Goal: Task Accomplishment & Management: Manage account settings

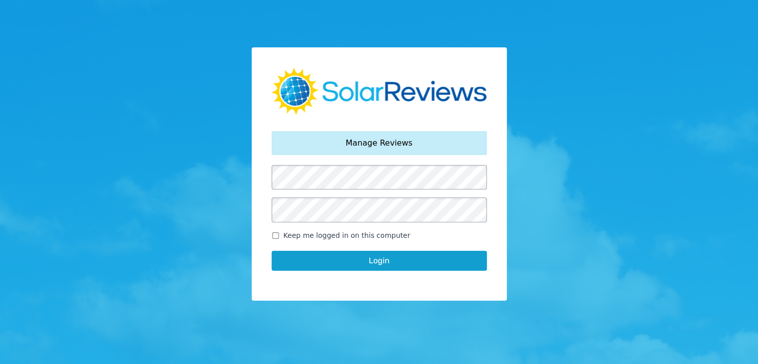
click at [277, 235] on input "Keep me logged in on this computer" at bounding box center [276, 235] width 8 height 6
checkbox input "true"
click at [305, 266] on button "Login" at bounding box center [379, 261] width 215 height 20
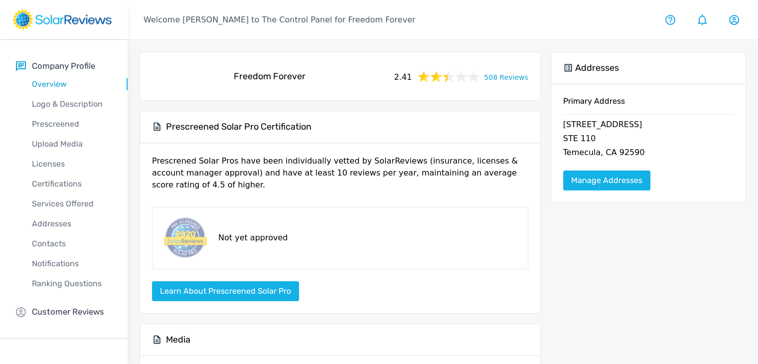
click at [508, 75] on link "508 Reviews" at bounding box center [506, 76] width 44 height 12
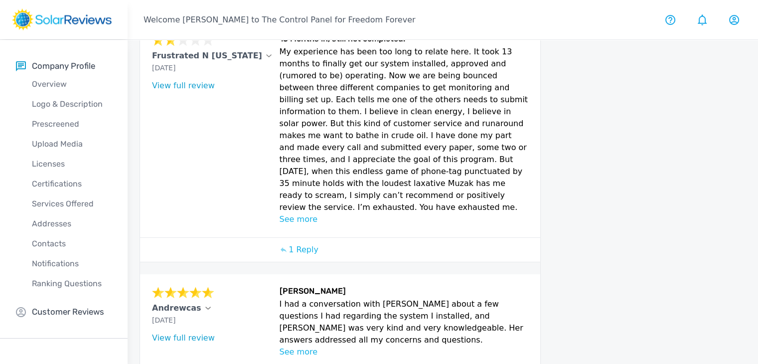
scroll to position [149, 0]
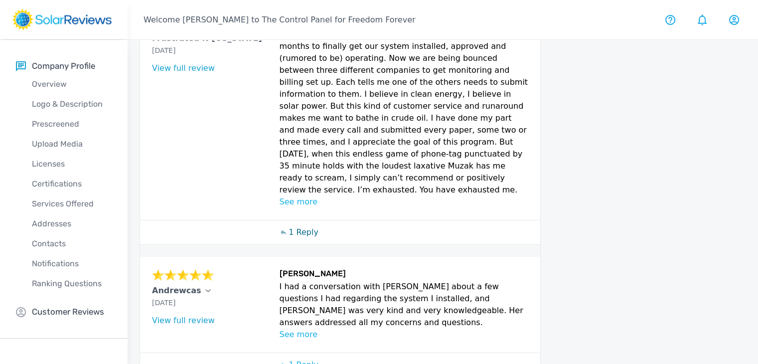
click at [305, 226] on p "1 Reply" at bounding box center [303, 232] width 30 height 12
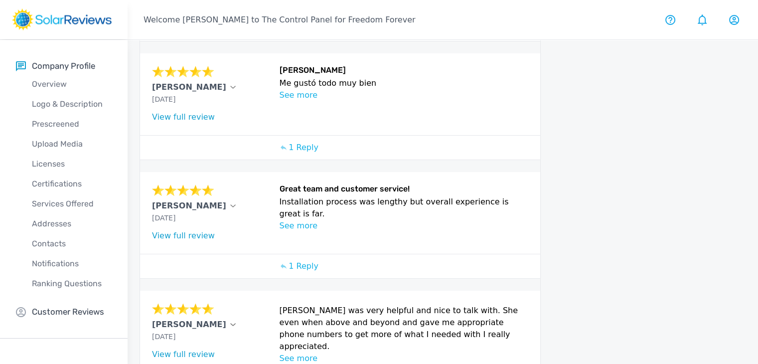
scroll to position [743, 0]
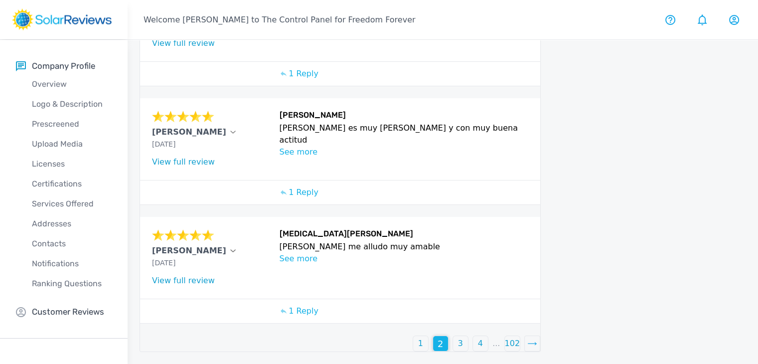
scroll to position [660, 0]
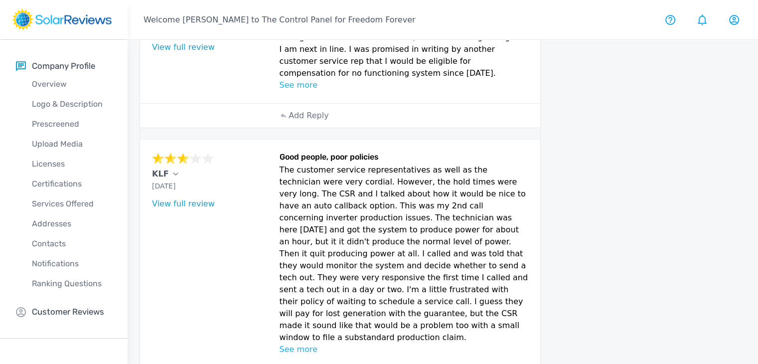
scroll to position [678, 0]
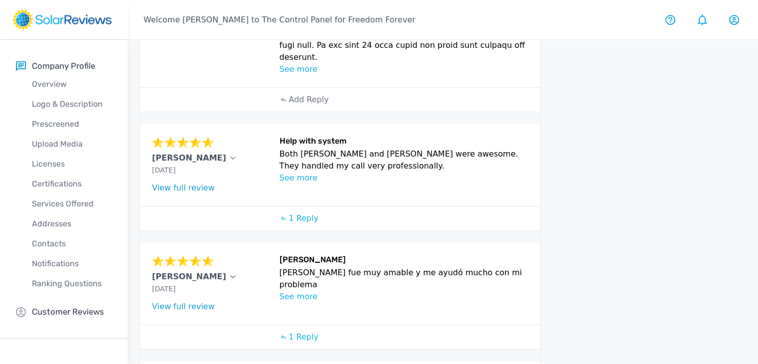
scroll to position [576, 0]
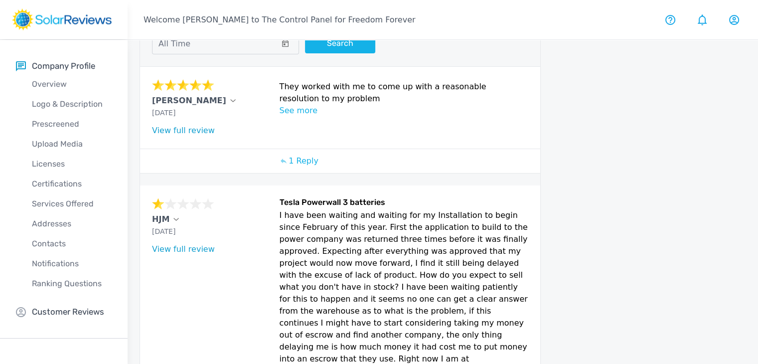
scroll to position [30, 0]
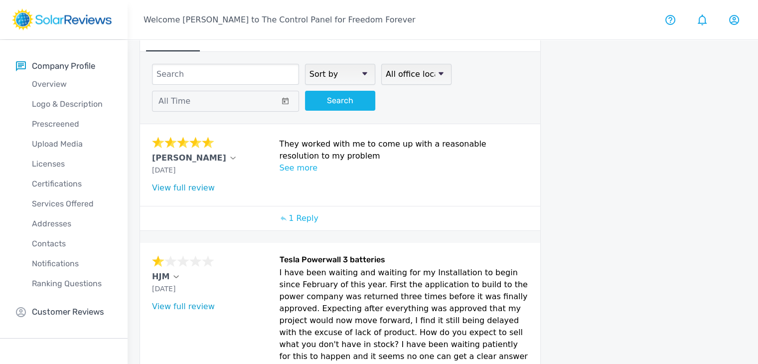
click at [304, 165] on p "See more" at bounding box center [404, 168] width 249 height 12
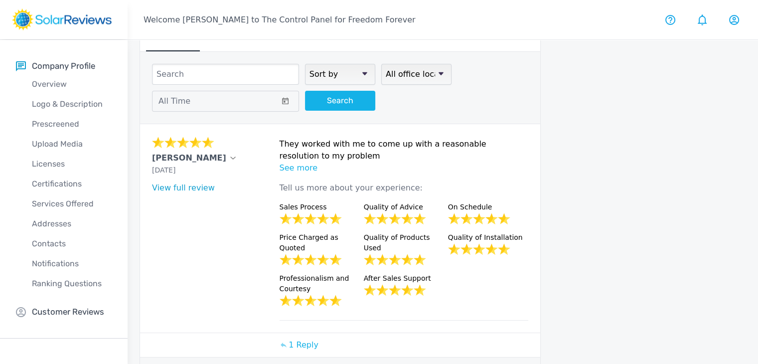
click at [271, 125] on div "[PERSON_NAME] [DATE] What type of installation was this? no answer What year wa…" at bounding box center [340, 228] width 400 height 208
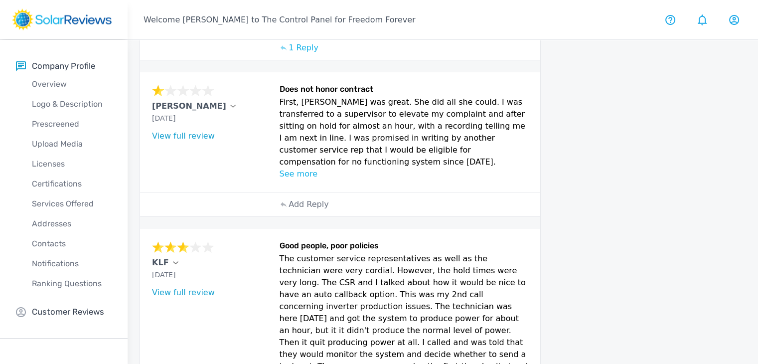
scroll to position [792, 0]
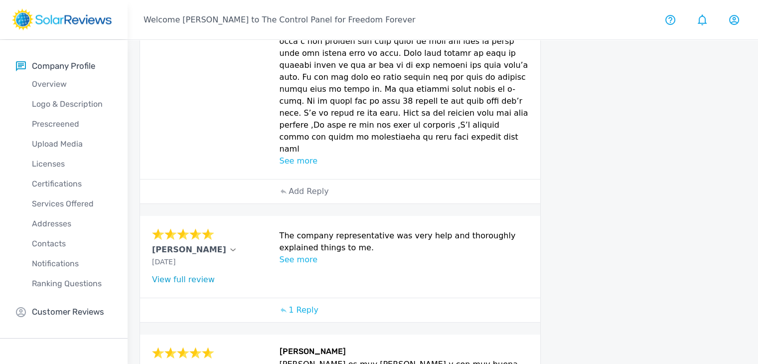
scroll to position [460, 0]
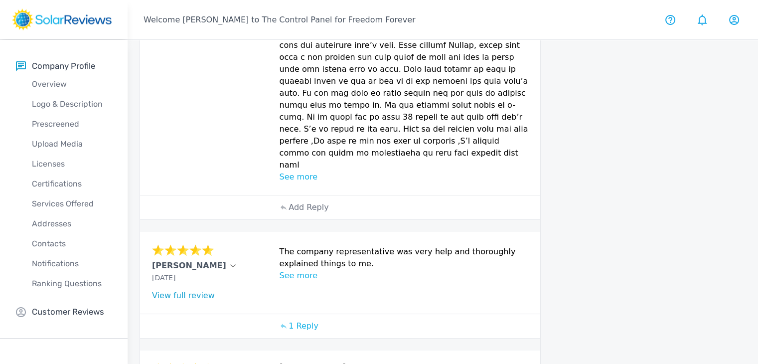
click at [136, 79] on div "current reviews Inbox Sort by newest oldest Rating: highest to lowest Rating: l…" at bounding box center [443, 97] width 630 height 1036
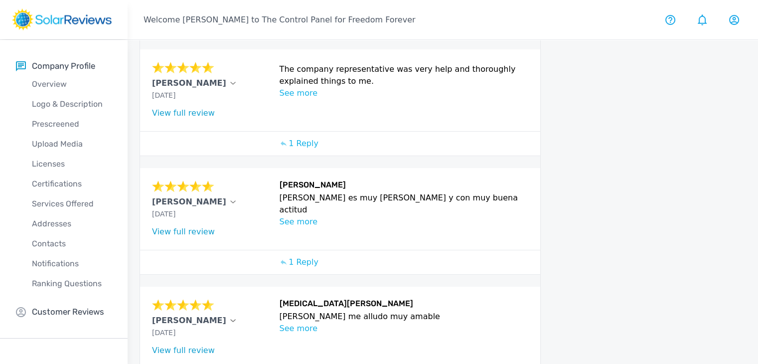
scroll to position [660, 0]
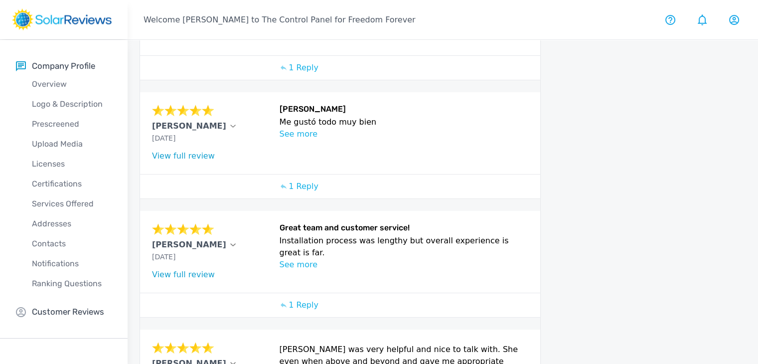
scroll to position [531, 0]
